Goal: Task Accomplishment & Management: Use online tool/utility

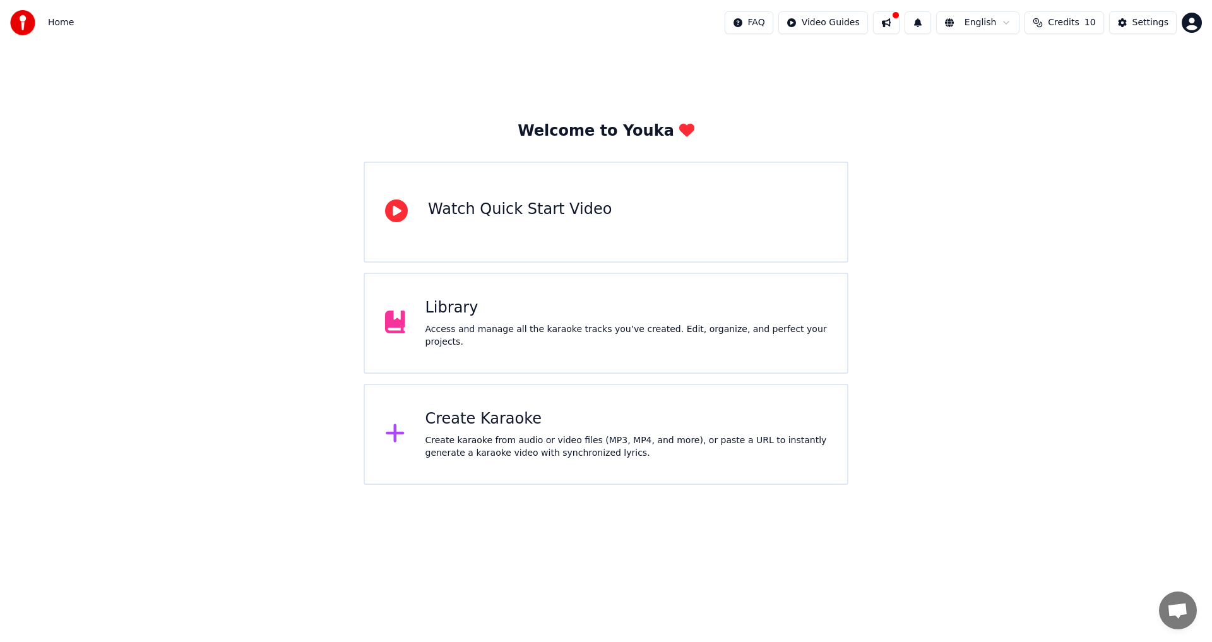
click at [564, 454] on div "Create karaoke from audio or video files (MP3, MP4, and more), or paste a URL t…" at bounding box center [626, 446] width 402 height 25
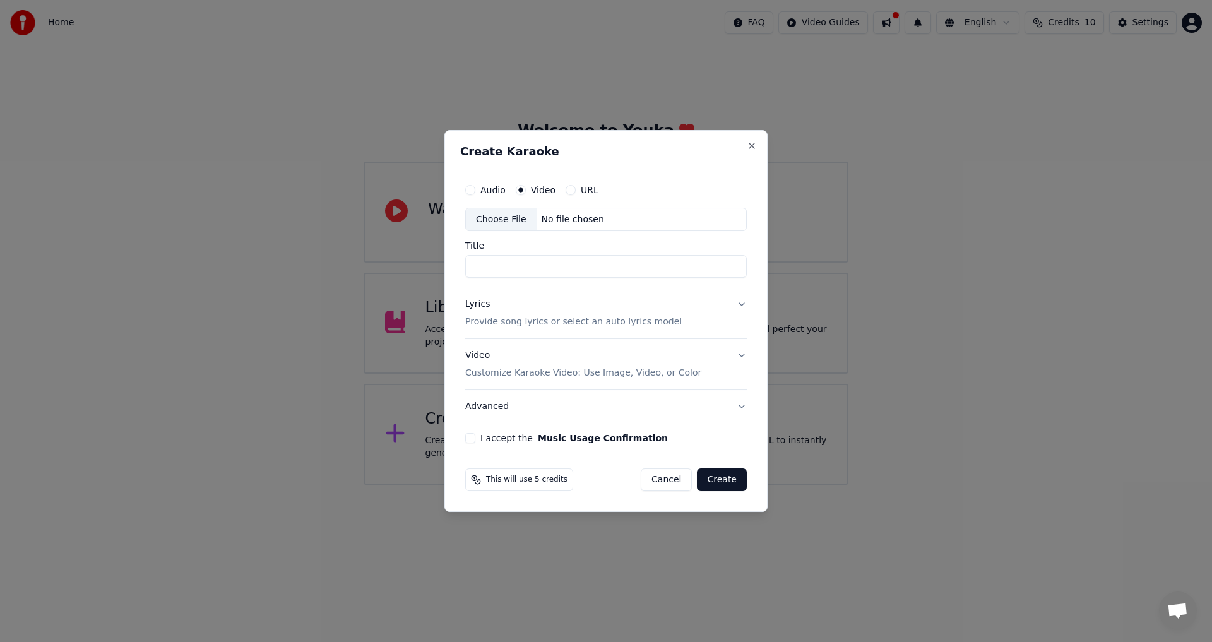
click at [547, 225] on div "No file chosen" at bounding box center [572, 219] width 73 height 13
type input "**********"
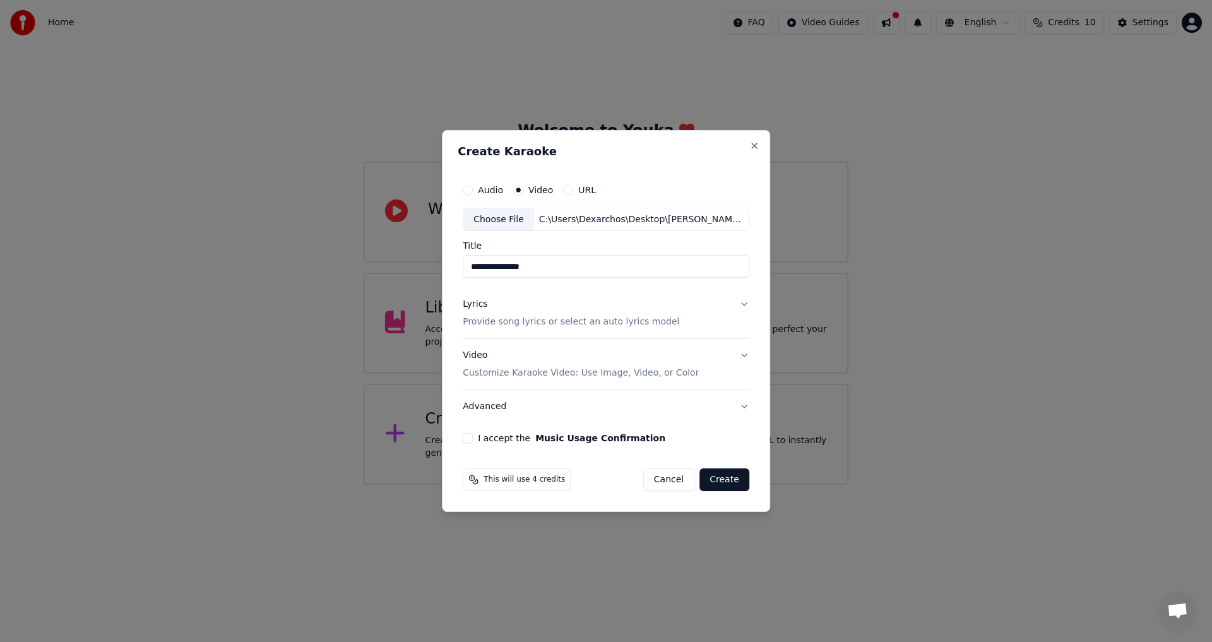
click at [743, 305] on button "Lyrics Provide song lyrics or select an auto lyrics model" at bounding box center [606, 313] width 287 height 50
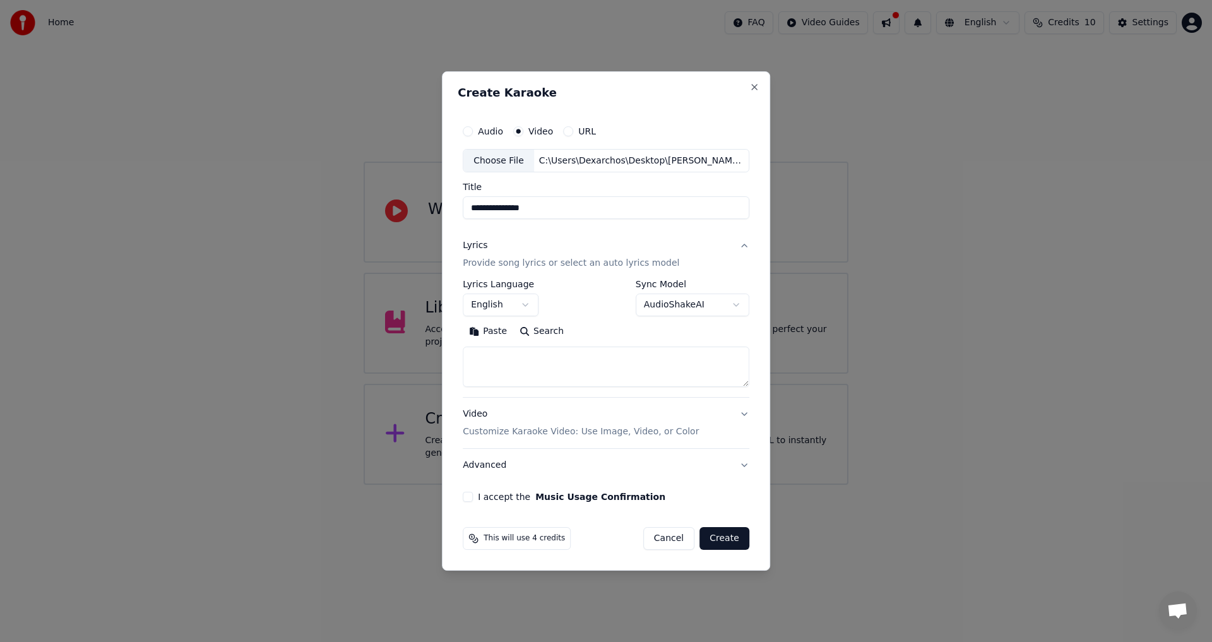
click at [550, 362] on textarea at bounding box center [606, 367] width 287 height 40
click at [506, 369] on textarea at bounding box center [606, 367] width 287 height 40
paste textarea "**********"
type textarea "**********"
click at [709, 302] on body "**********" at bounding box center [606, 242] width 1212 height 485
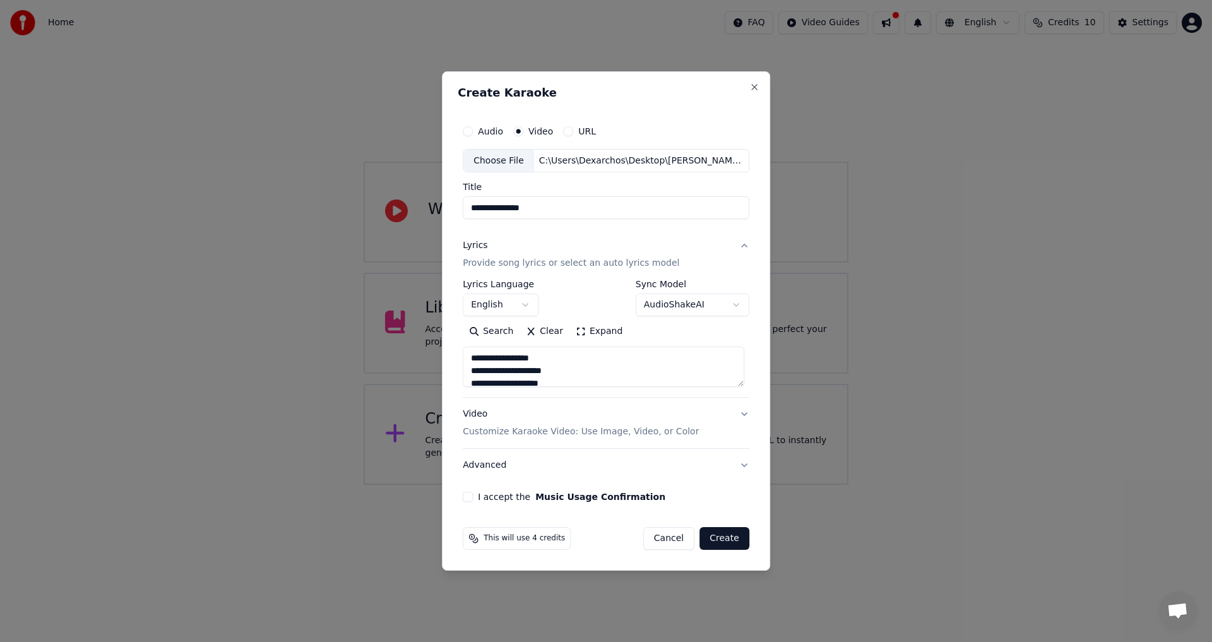
click at [709, 302] on body "**********" at bounding box center [606, 242] width 1212 height 485
click at [470, 497] on button "I accept the Music Usage Confirmation" at bounding box center [468, 497] width 10 height 10
click at [629, 431] on p "Customize Karaoke Video: Use Image, Video, or Color" at bounding box center [581, 431] width 236 height 13
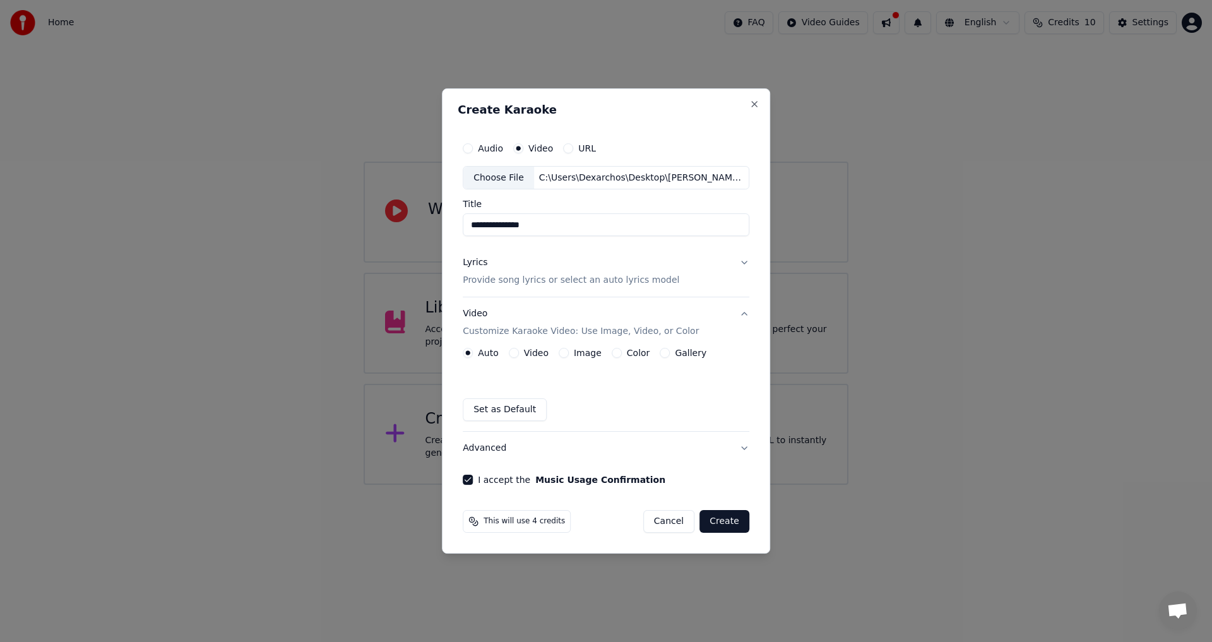
click at [720, 527] on button "Create" at bounding box center [724, 521] width 50 height 23
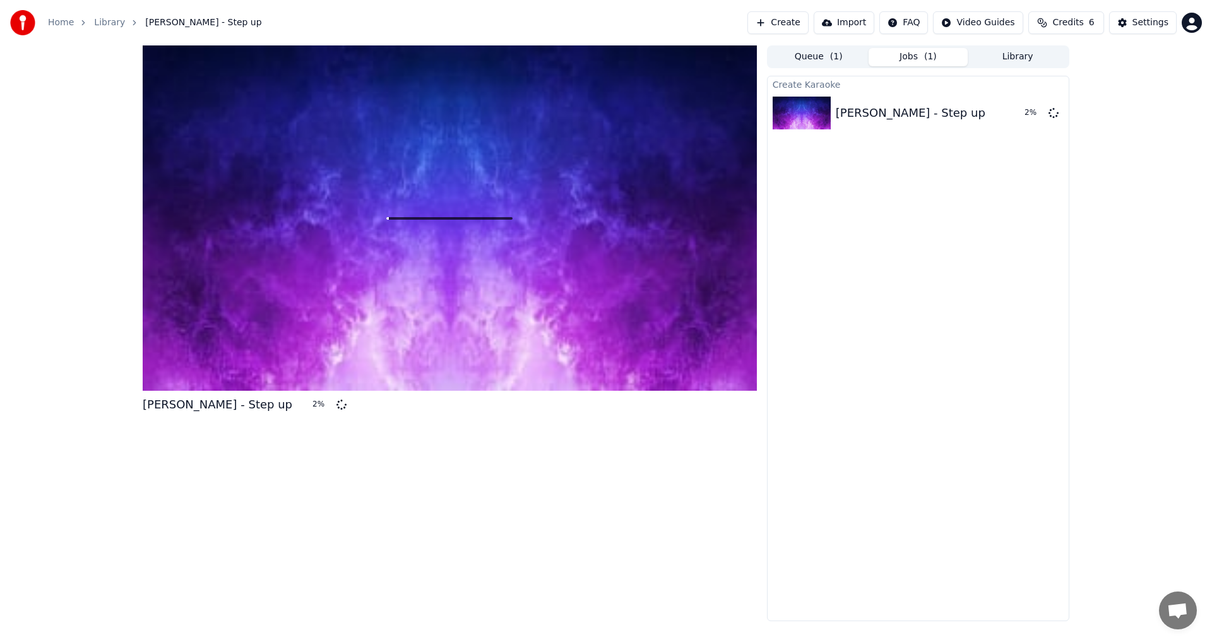
click at [1075, 17] on span "Credits" at bounding box center [1067, 22] width 31 height 13
click at [1147, 250] on div "[PERSON_NAME] - Step up 4 % Queue ( 1 ) Jobs ( 1 ) Library Create Karaoke [PERS…" at bounding box center [606, 333] width 1212 height 576
click at [1191, 25] on html "Home Library [PERSON_NAME] - Step up Create Import FAQ Video Guides Credits 6 S…" at bounding box center [606, 321] width 1212 height 642
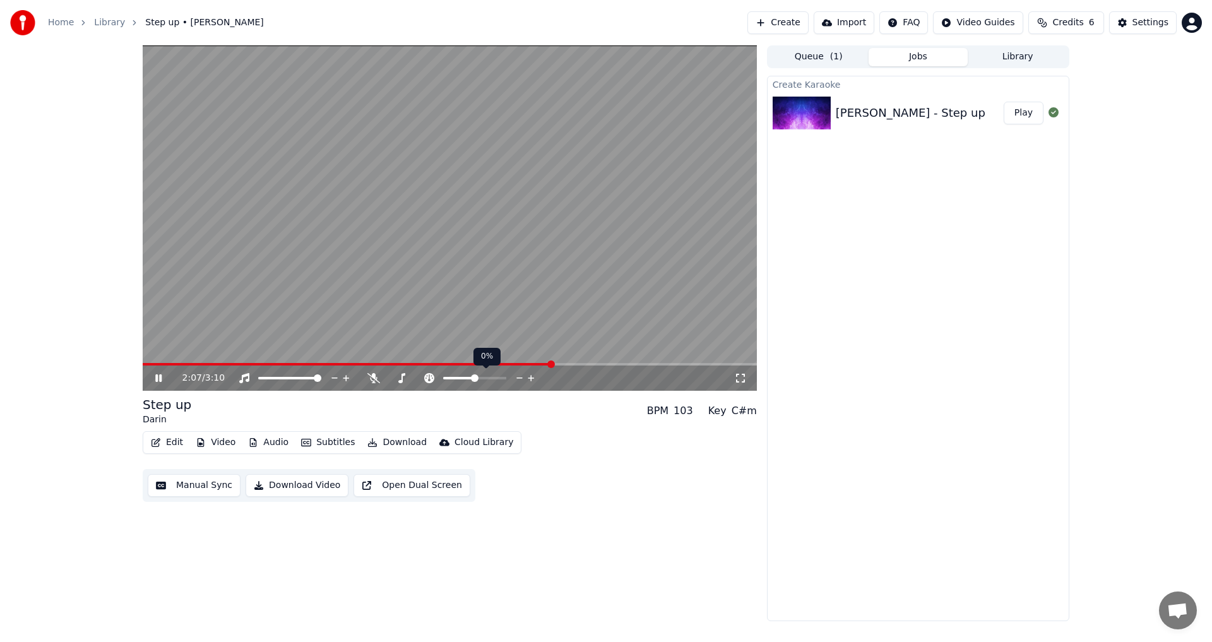
click at [516, 376] on icon at bounding box center [520, 378] width 12 height 13
click at [475, 375] on span at bounding box center [475, 378] width 8 height 8
click at [519, 377] on icon at bounding box center [520, 378] width 12 height 13
click at [492, 379] on icon at bounding box center [492, 378] width 12 height 13
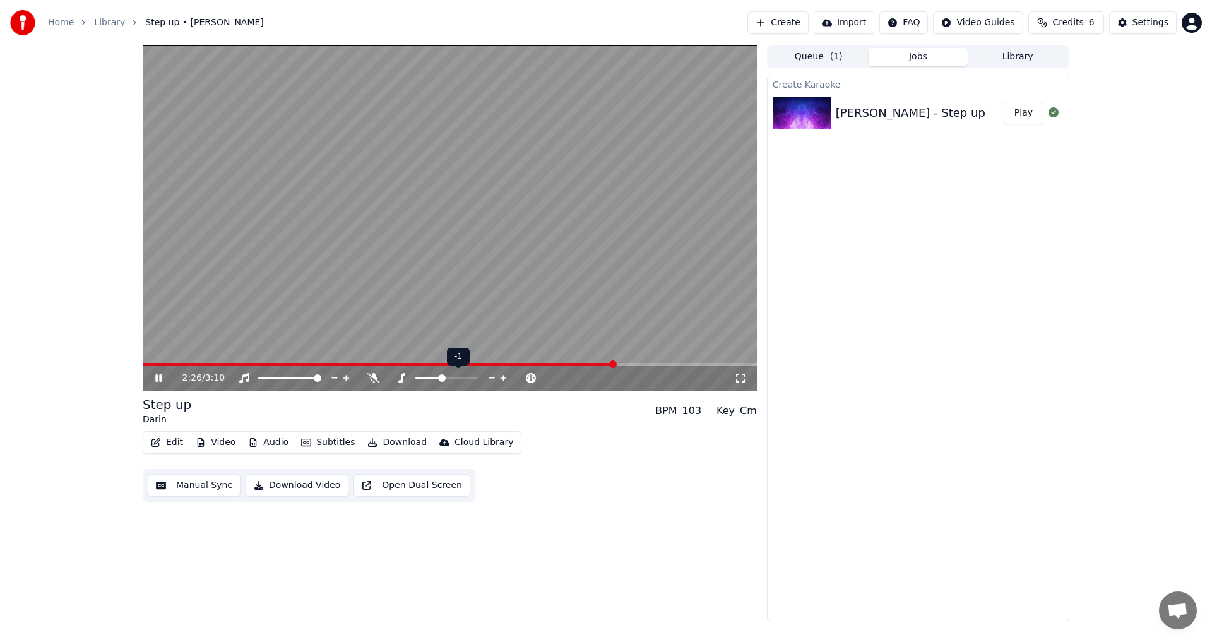
click at [492, 379] on icon at bounding box center [492, 378] width 12 height 13
click at [387, 379] on span at bounding box center [391, 378] width 8 height 8
click at [143, 362] on video at bounding box center [450, 217] width 614 height 345
click at [148, 364] on span at bounding box center [450, 364] width 614 height 3
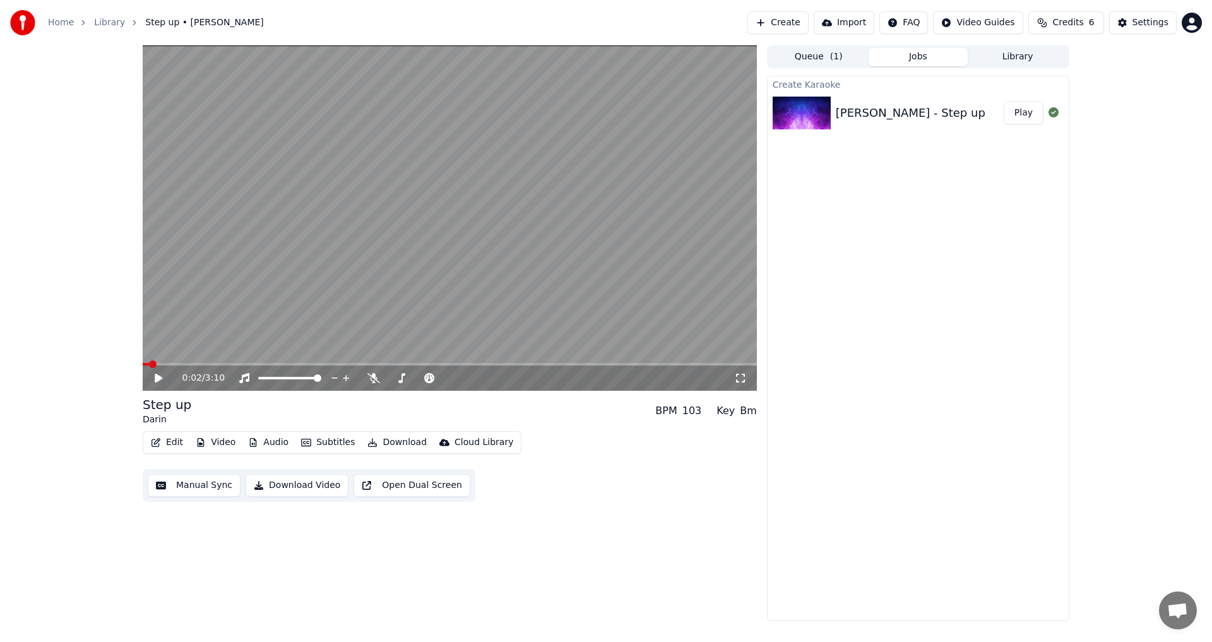
click at [155, 374] on icon at bounding box center [168, 378] width 30 height 10
click at [418, 382] on span at bounding box center [418, 378] width 8 height 8
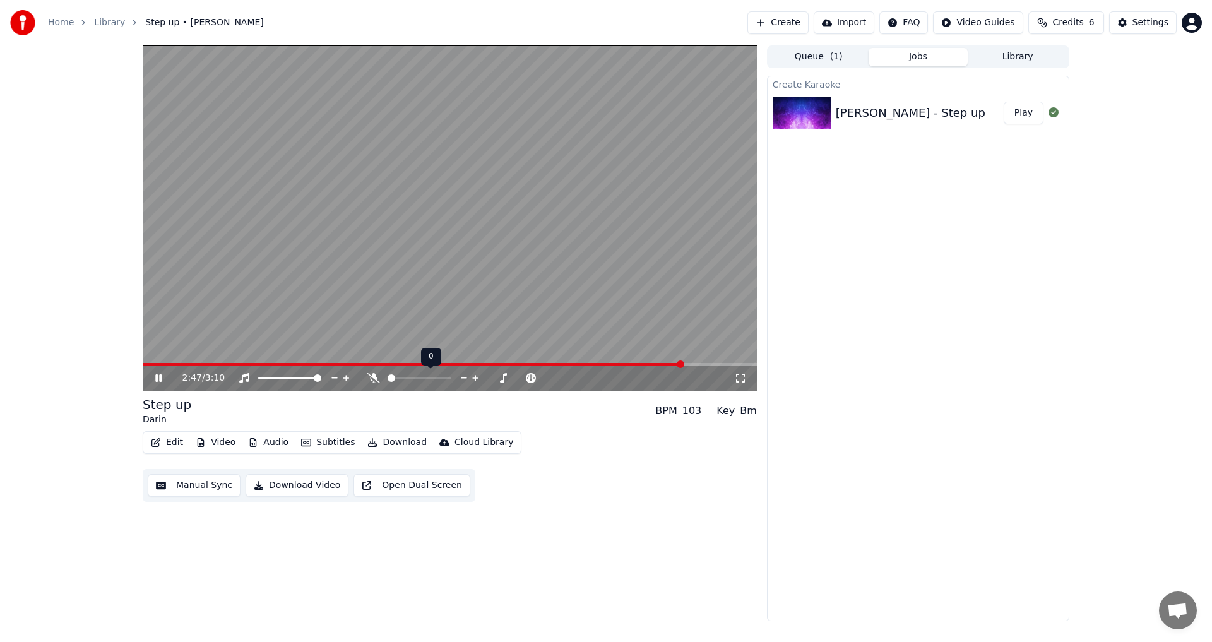
click at [387, 377] on span at bounding box center [387, 378] width 0 height 3
click at [500, 375] on icon at bounding box center [503, 378] width 12 height 13
click at [396, 378] on span at bounding box center [399, 378] width 8 height 8
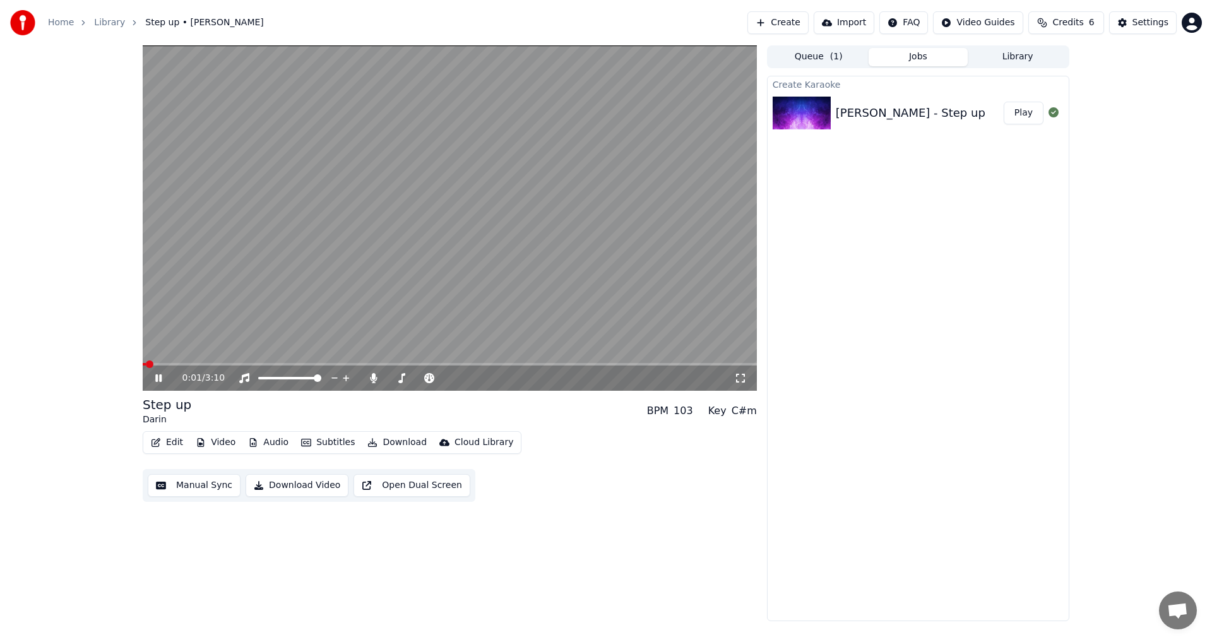
click at [146, 364] on span at bounding box center [144, 364] width 3 height 3
click at [394, 378] on span at bounding box center [397, 378] width 8 height 8
click at [180, 362] on video at bounding box center [450, 217] width 614 height 345
click at [174, 362] on video at bounding box center [450, 217] width 614 height 345
click at [184, 365] on span at bounding box center [188, 364] width 8 height 8
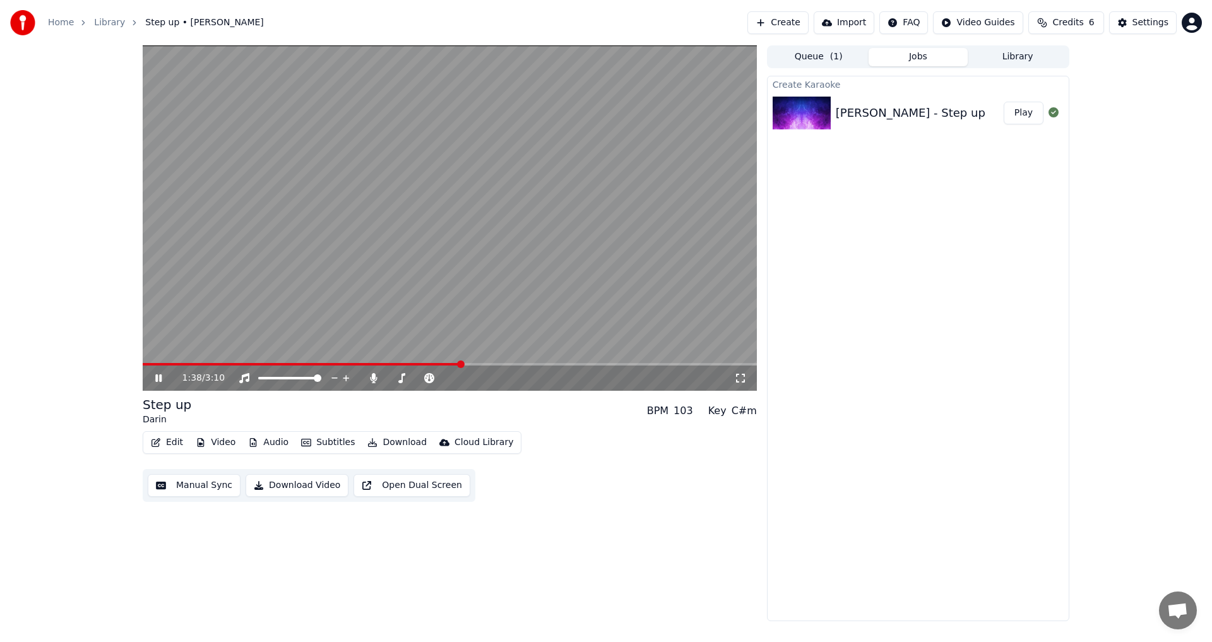
click at [540, 155] on video at bounding box center [450, 217] width 614 height 345
click at [271, 486] on button "Download Video" at bounding box center [296, 485] width 103 height 23
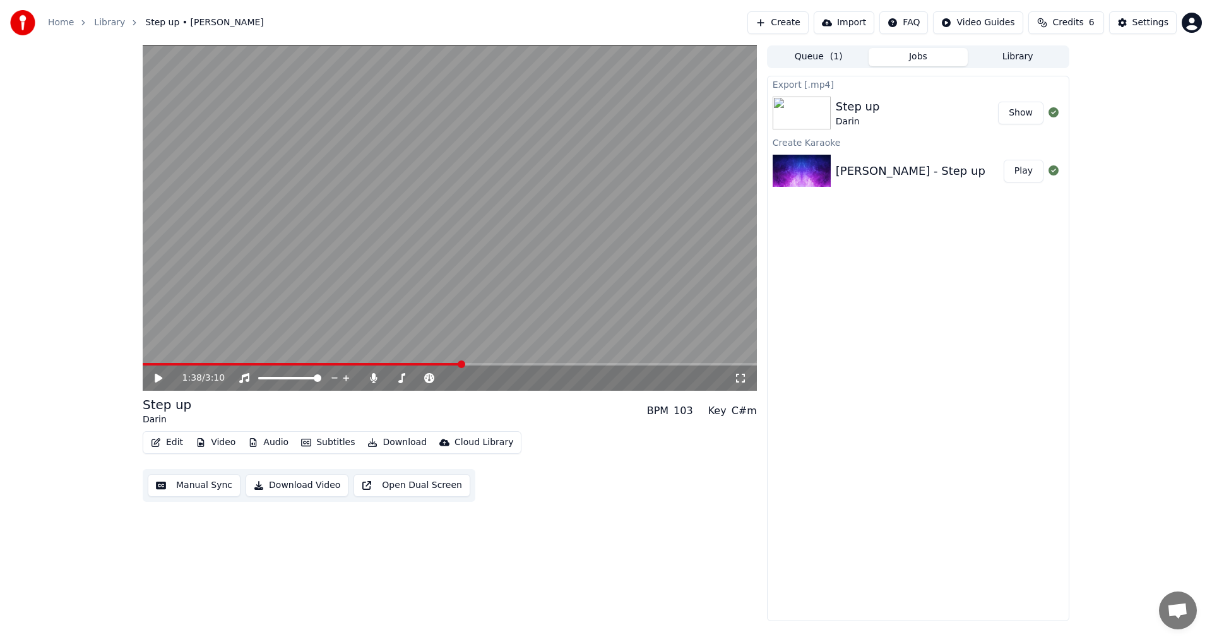
click at [1031, 115] on button "Show" at bounding box center [1020, 113] width 45 height 23
click at [1083, 21] on span "Credits" at bounding box center [1067, 22] width 31 height 13
click at [1067, 114] on button "Refresh" at bounding box center [1069, 116] width 65 height 23
drag, startPoint x: 1003, startPoint y: 83, endPoint x: 1048, endPoint y: 81, distance: 44.2
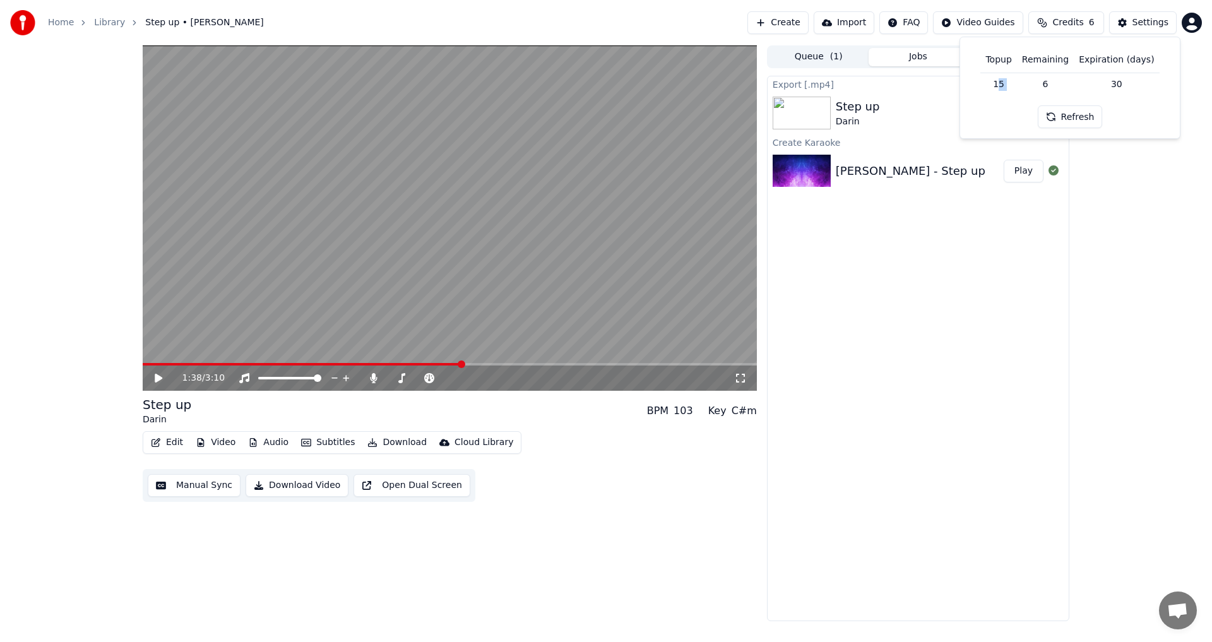
click at [1046, 80] on tr "15 6 30" at bounding box center [1069, 84] width 179 height 23
click at [1050, 82] on td "6" at bounding box center [1045, 84] width 57 height 23
click at [1063, 114] on button "Refresh" at bounding box center [1069, 116] width 65 height 23
click at [1153, 21] on div "Settings" at bounding box center [1150, 22] width 36 height 13
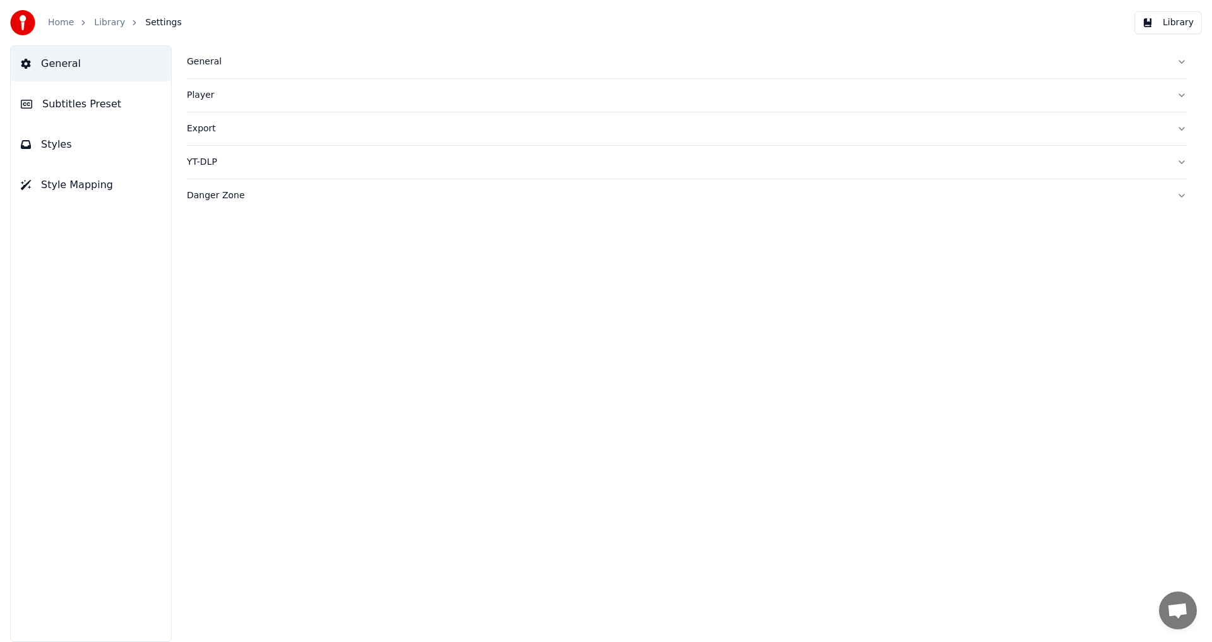
click at [70, 23] on link "Home" at bounding box center [61, 22] width 26 height 13
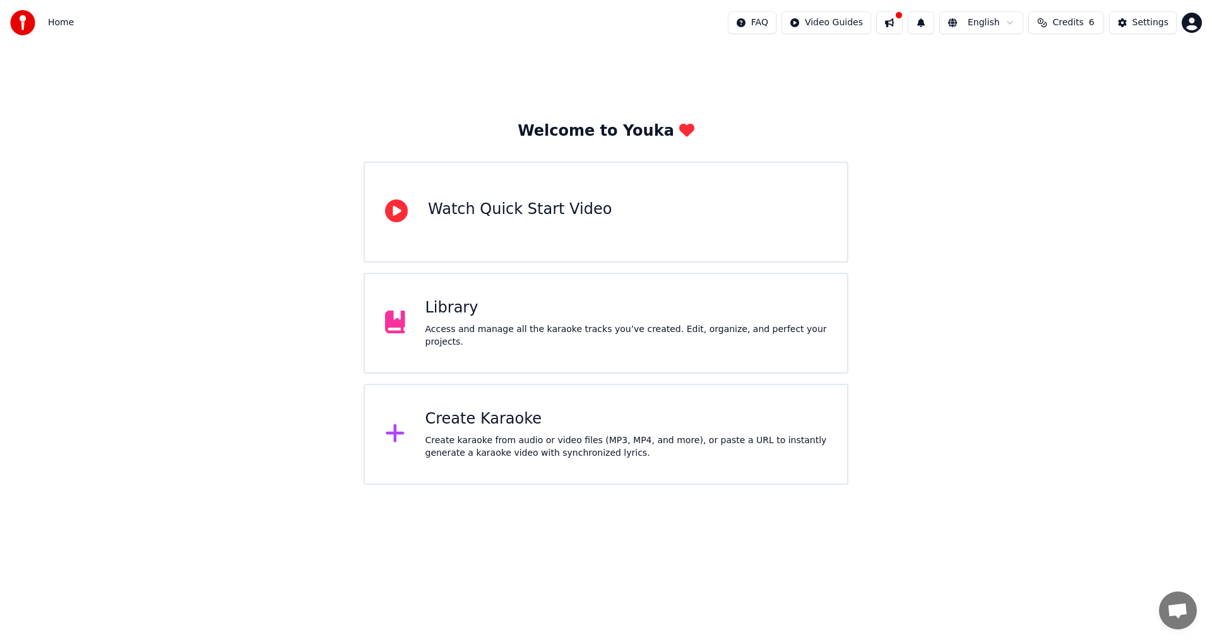
click at [901, 27] on button at bounding box center [889, 22] width 27 height 23
click at [1144, 26] on div "Settings" at bounding box center [1150, 22] width 36 height 13
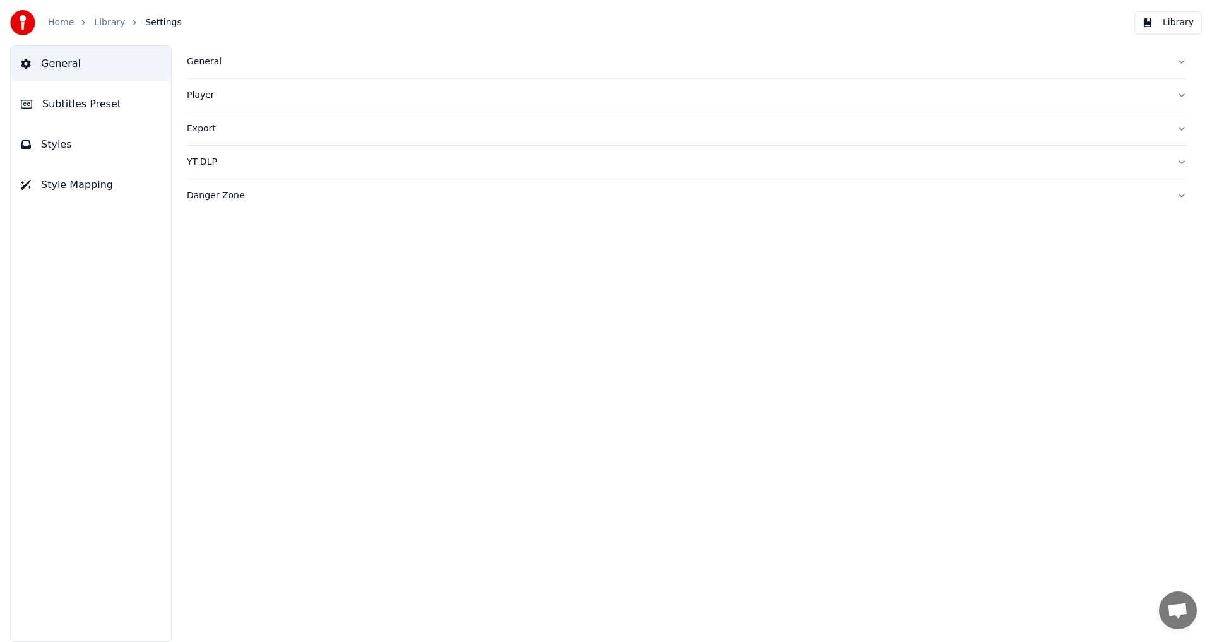
click at [1144, 26] on button "Library" at bounding box center [1168, 22] width 68 height 23
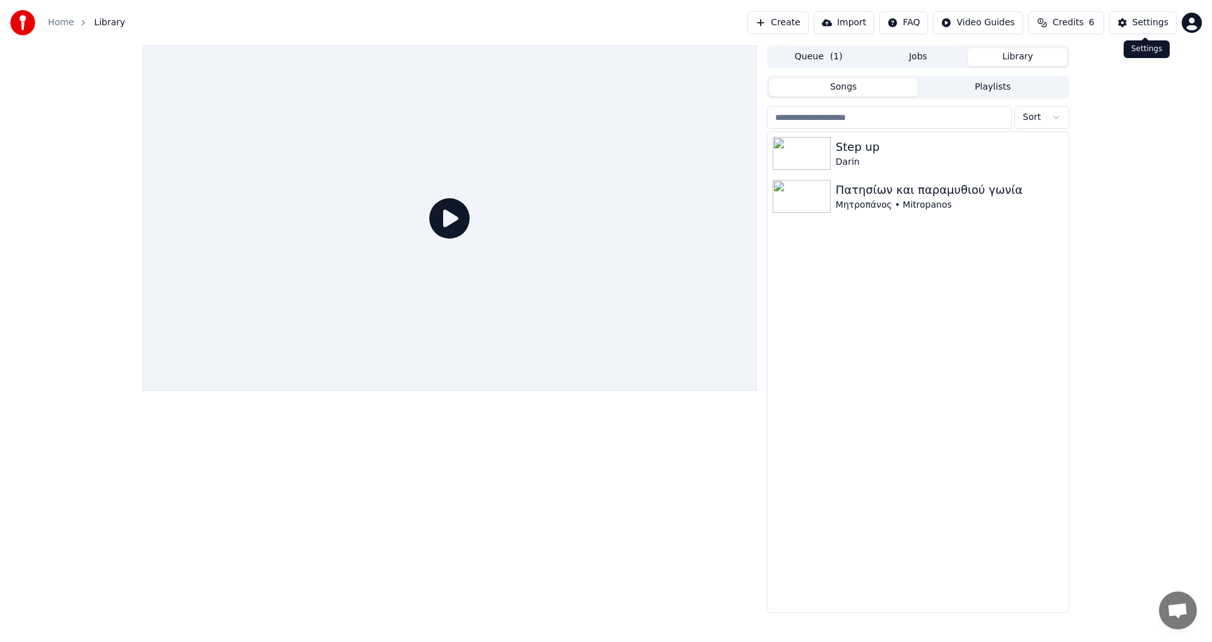
click at [1200, 26] on html "Home Library Create Import FAQ Video Guides Credits 6 Settings Queue ( 1 ) Jobs…" at bounding box center [606, 321] width 1212 height 642
click at [1114, 71] on div "Billing" at bounding box center [1135, 81] width 145 height 20
